Goal: Transaction & Acquisition: Purchase product/service

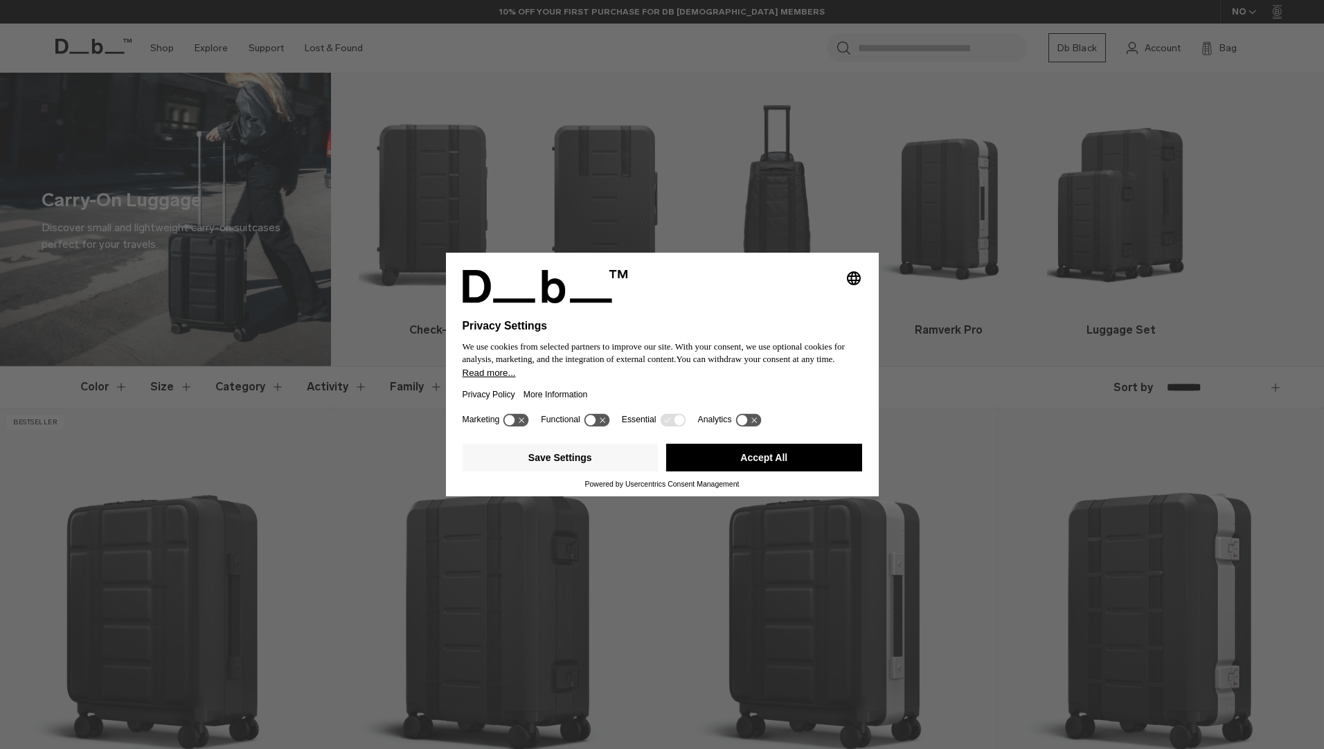
click at [746, 451] on button "Accept All" at bounding box center [764, 458] width 196 height 28
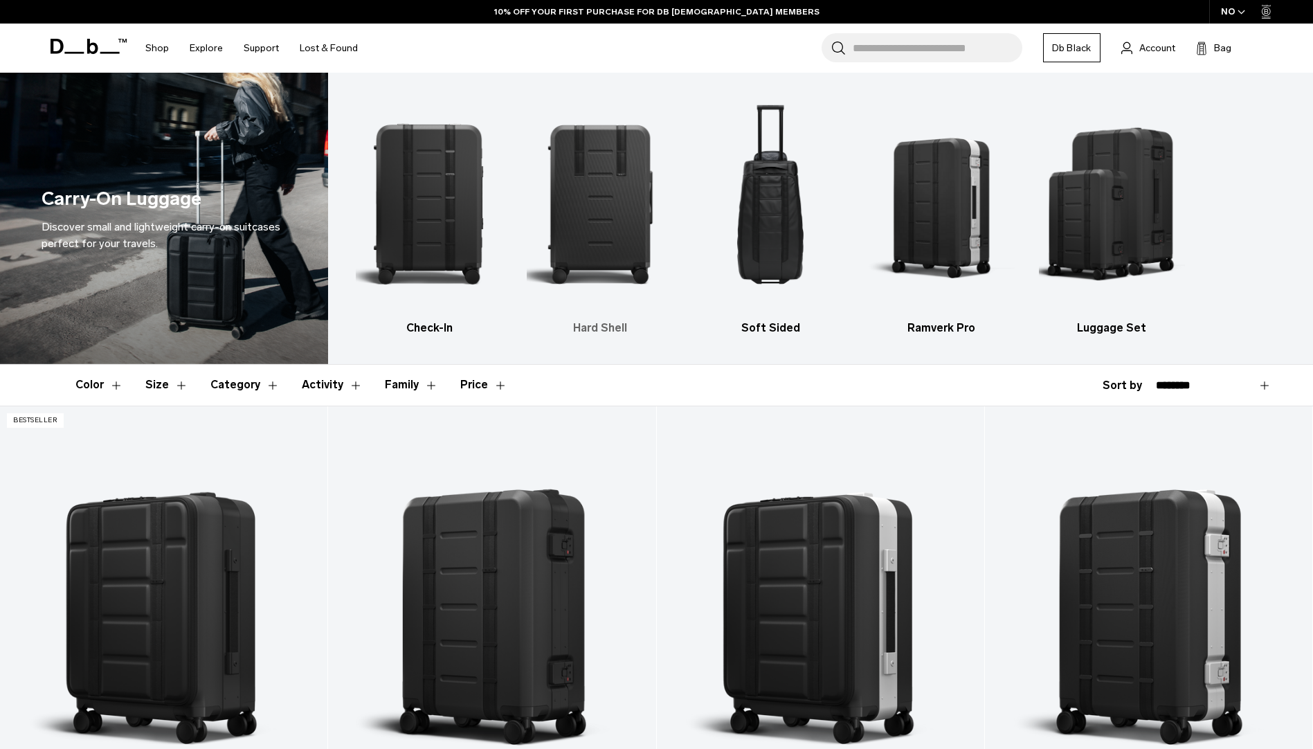
click at [600, 224] on img "2 / 5" at bounding box center [600, 202] width 147 height 219
click at [598, 325] on h3 "Hard Shell" at bounding box center [600, 328] width 147 height 17
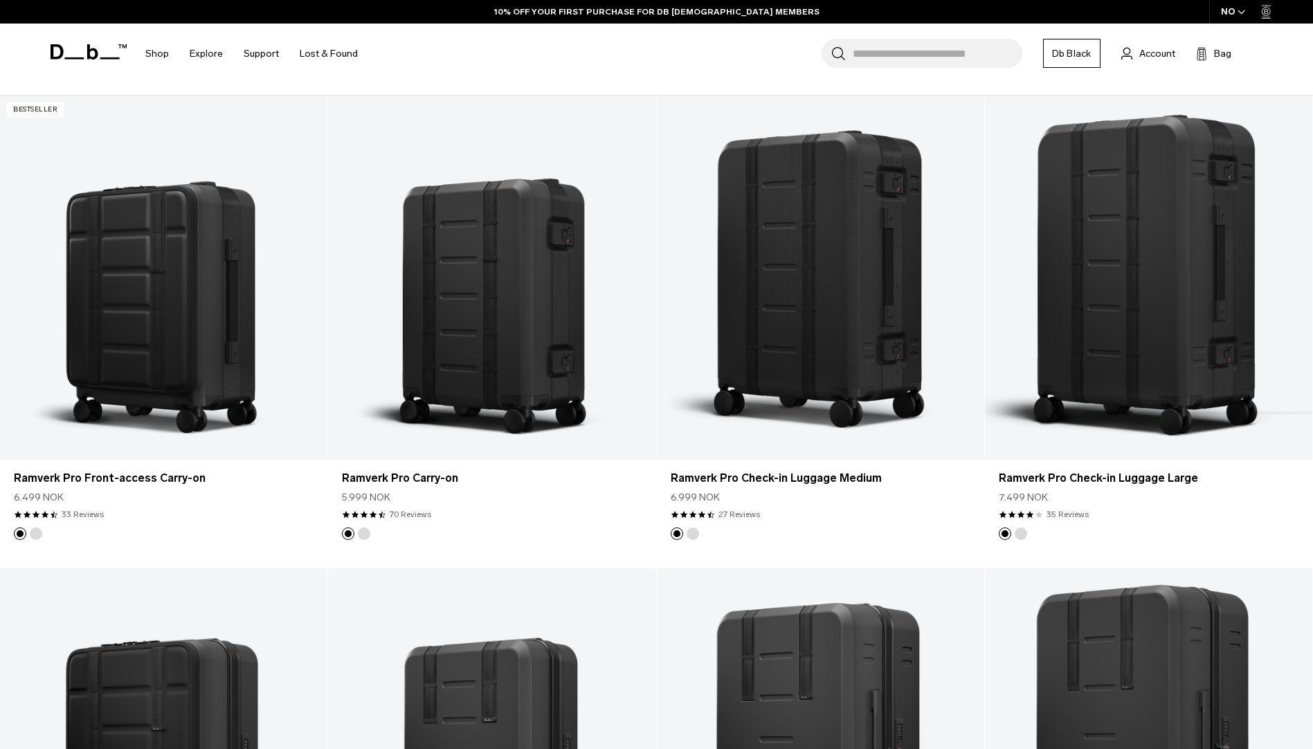
scroll to position [346, 0]
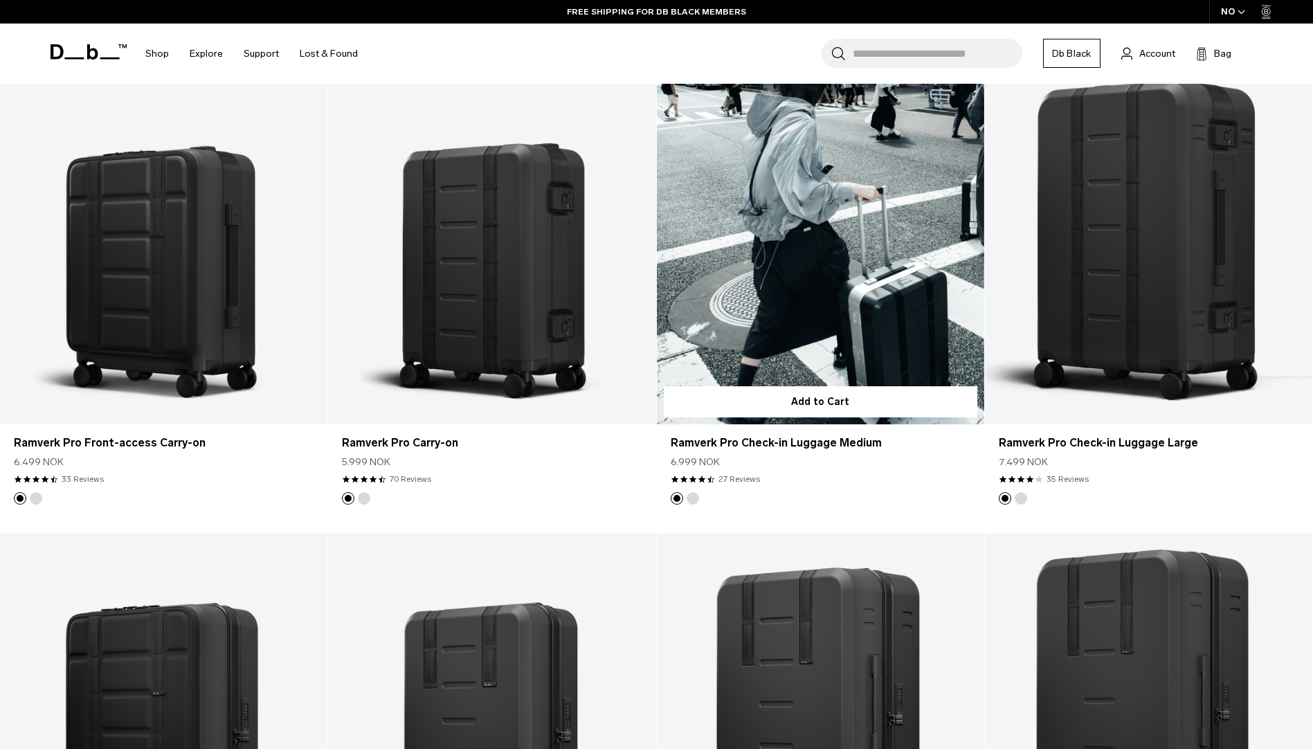
click at [864, 250] on link "Ramverk Pro Check-in Luggage Medium" at bounding box center [820, 242] width 327 height 364
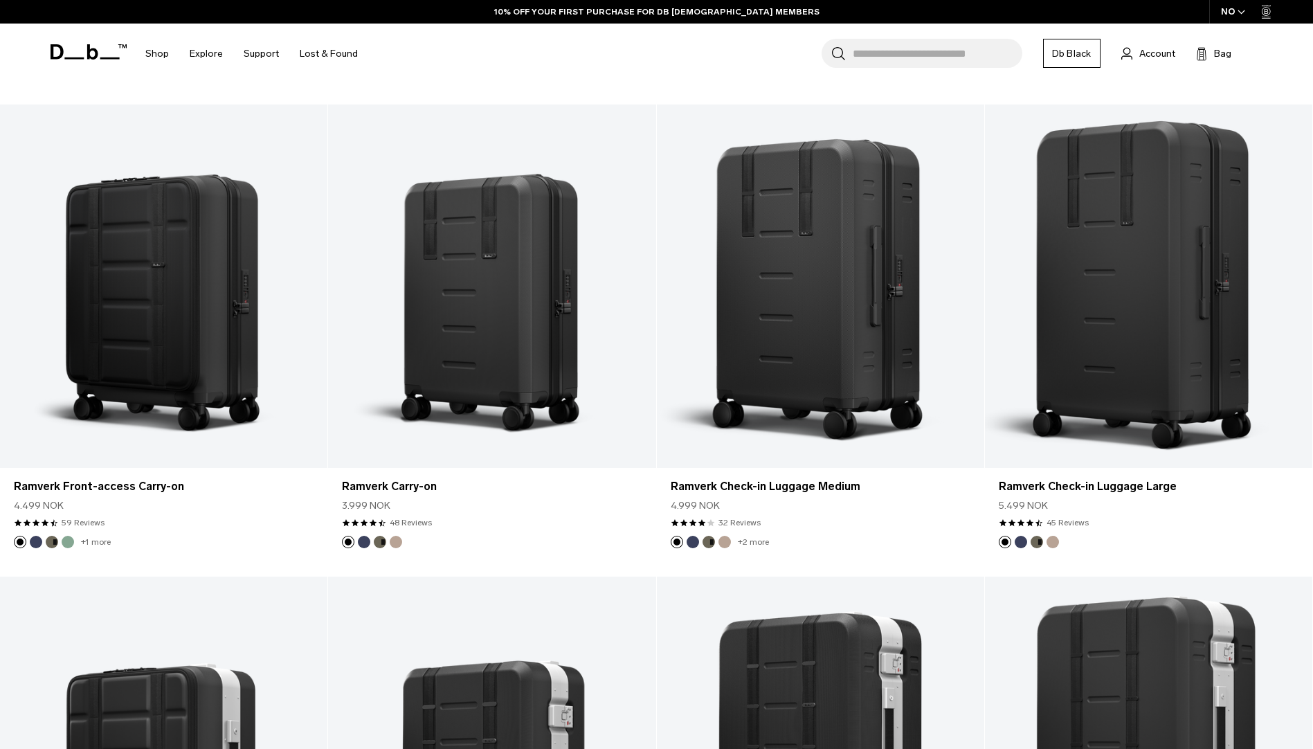
scroll to position [783, 0]
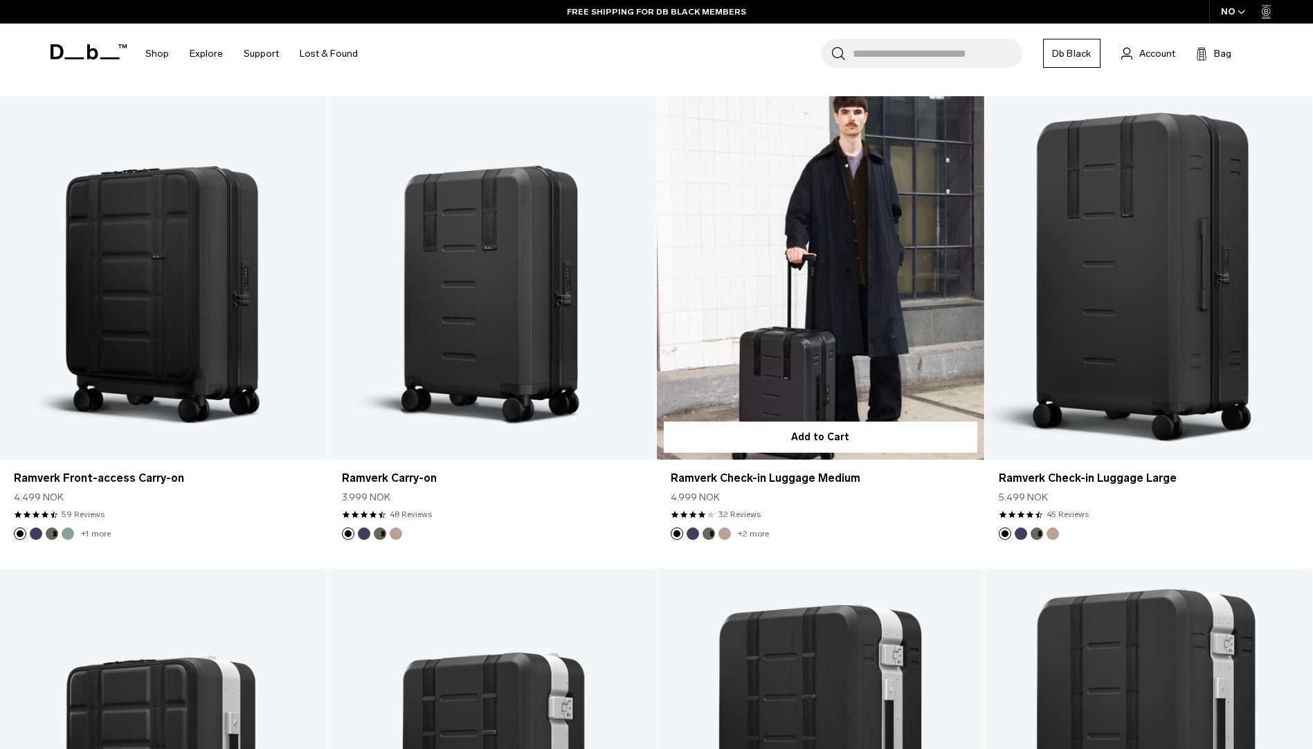
click at [788, 339] on link "Ramverk Check-in Luggage Medium" at bounding box center [820, 278] width 327 height 364
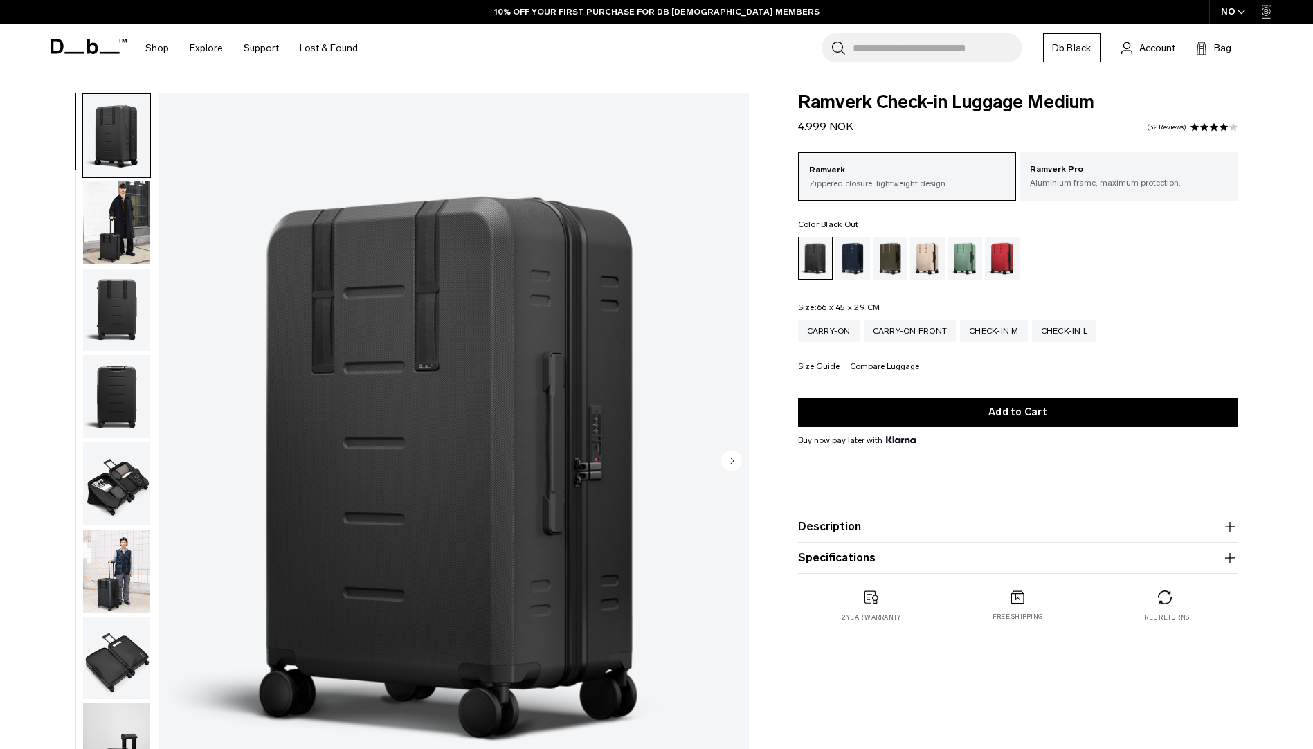
click at [844, 528] on button "Description" at bounding box center [1018, 527] width 440 height 17
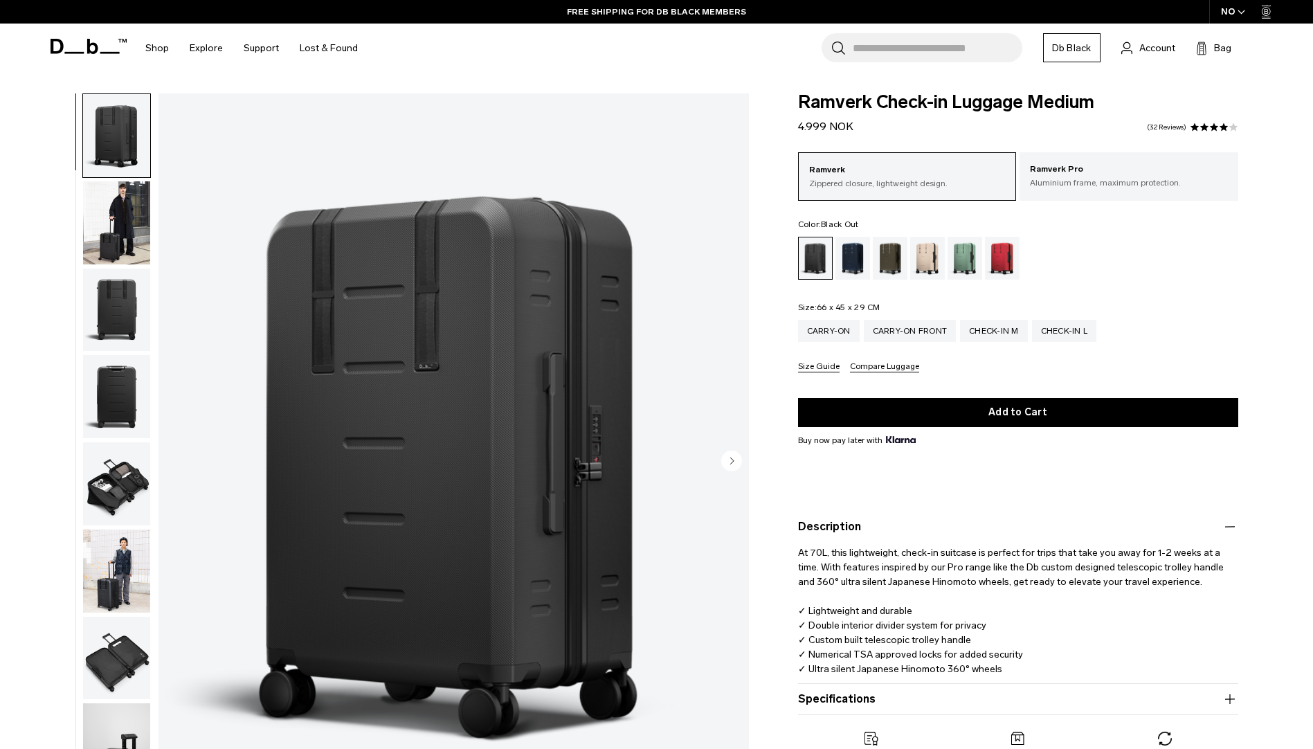
click at [844, 527] on button "Description" at bounding box center [1018, 527] width 440 height 17
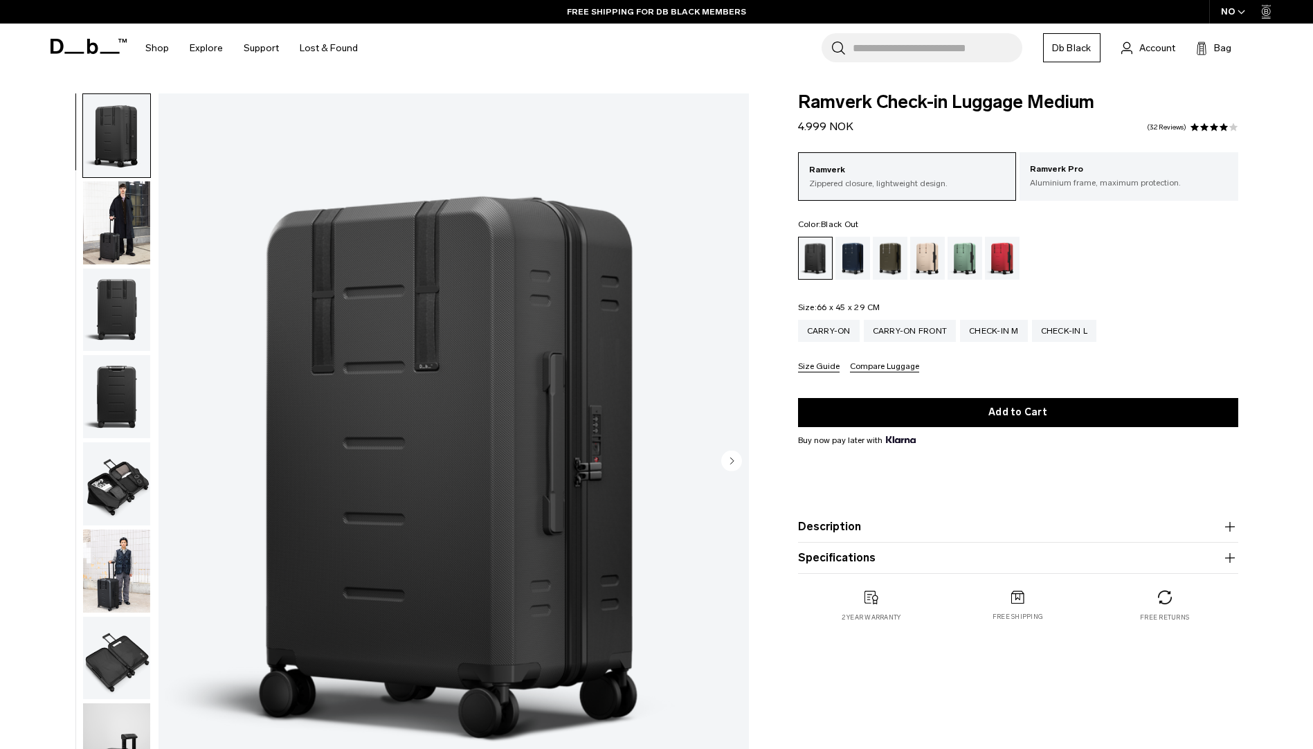
click at [838, 561] on button "Specifications" at bounding box center [1018, 558] width 440 height 17
